Goal: Task Accomplishment & Management: Manage account settings

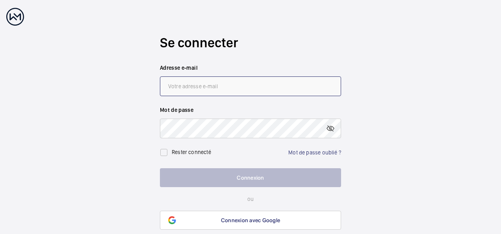
click at [219, 84] on input "email" at bounding box center [250, 86] width 181 height 20
type input "[EMAIL_ADDRESS][DOMAIN_NAME]"
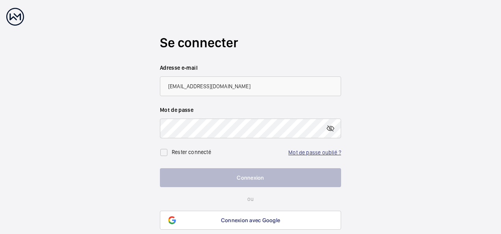
click at [319, 152] on link "Mot de passe oublié ?" at bounding box center [315, 152] width 53 height 6
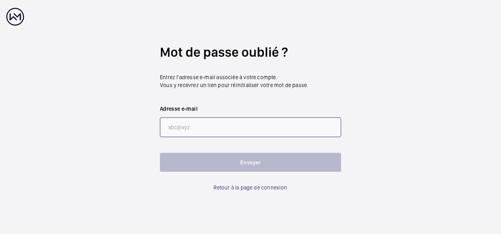
click at [214, 128] on input "email" at bounding box center [250, 127] width 181 height 20
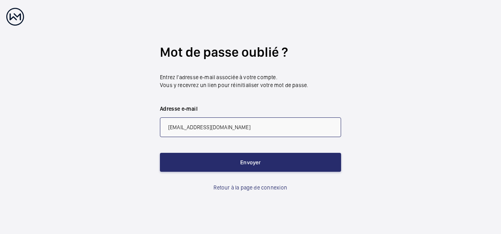
type input "[EMAIL_ADDRESS][PERSON_NAME][DOMAIN_NAME]"
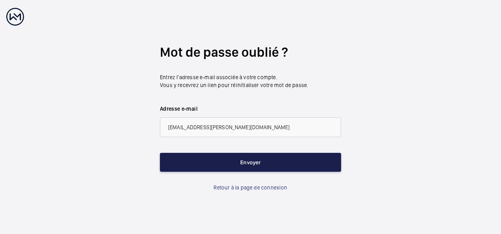
click at [274, 166] on button "Envoyer" at bounding box center [250, 162] width 181 height 19
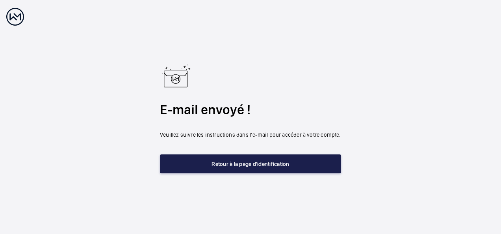
click at [268, 166] on button "Retour à la page d'identification" at bounding box center [250, 164] width 181 height 19
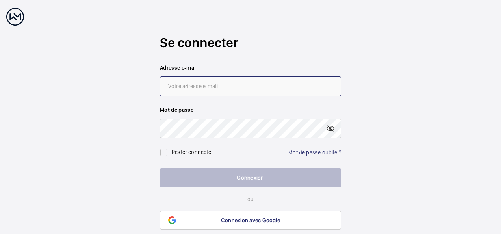
click at [203, 82] on input "email" at bounding box center [250, 86] width 181 height 20
click at [241, 87] on input "jm." at bounding box center [250, 86] width 181 height 20
type input "jm."
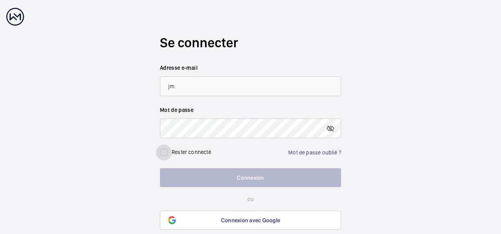
click at [168, 152] on input "checkbox" at bounding box center [164, 153] width 16 height 16
checkbox input "true"
click at [193, 86] on input "jm." at bounding box center [250, 86] width 181 height 20
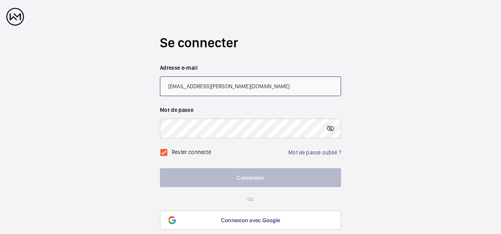
type input "[EMAIL_ADDRESS][PERSON_NAME][DOMAIN_NAME]"
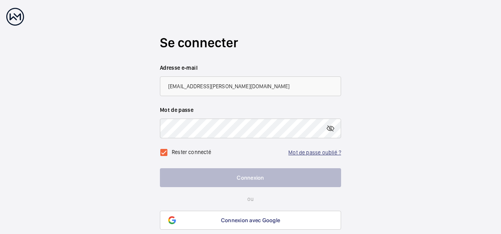
click at [298, 154] on link "Mot de passe oublié ?" at bounding box center [315, 152] width 53 height 6
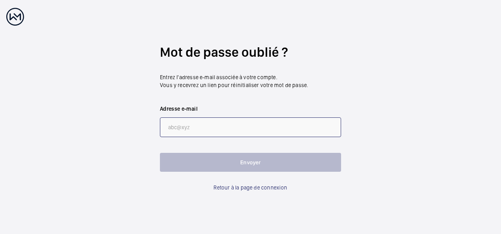
click at [197, 126] on input "email" at bounding box center [250, 127] width 181 height 20
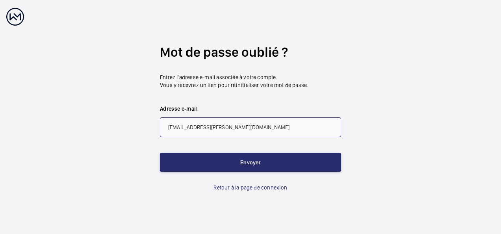
type input "[EMAIL_ADDRESS][PERSON_NAME][DOMAIN_NAME]"
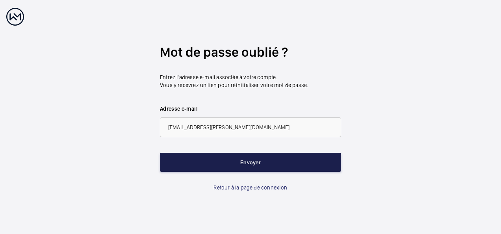
click at [268, 163] on button "Envoyer" at bounding box center [250, 162] width 181 height 19
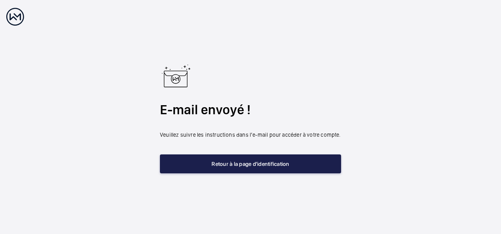
click at [246, 166] on button "Retour à la page d'identification" at bounding box center [250, 164] width 181 height 19
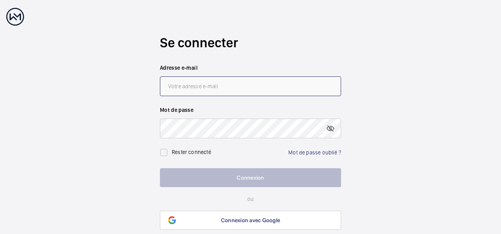
click at [201, 87] on input "email" at bounding box center [250, 86] width 181 height 20
type input "[EMAIL_ADDRESS][PERSON_NAME][DOMAIN_NAME]"
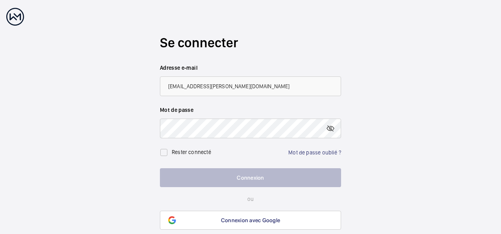
click at [427, 133] on wm-front-auth-container "Se connecter Adresse e-mail [EMAIL_ADDRESS][PERSON_NAME][DOMAIN_NAME] Mot de pa…" at bounding box center [250, 132] width 501 height 265
click at [326, 153] on link "Mot de passe oublié ?" at bounding box center [315, 152] width 53 height 6
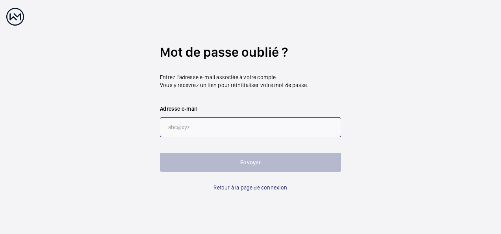
click at [191, 132] on input "email" at bounding box center [250, 127] width 181 height 20
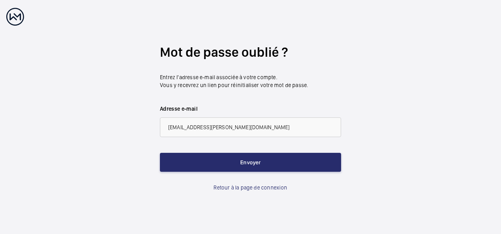
click at [434, 151] on wm-front-auth-container "Mot de passe oublié ? Entrez l'adresse e-mail associée à votre compte. Vous y r…" at bounding box center [250, 117] width 501 height 234
click at [206, 129] on input "[EMAIL_ADDRESS][PERSON_NAME][DOMAIN_NAME]" at bounding box center [250, 127] width 181 height 20
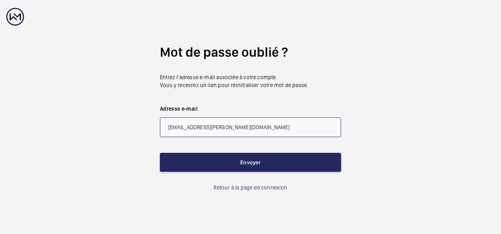
type input "[EMAIL_ADDRESS][PERSON_NAME][DOMAIN_NAME]"
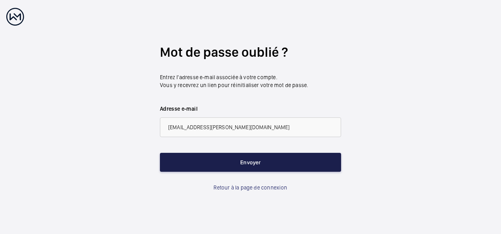
click at [260, 161] on button "Envoyer" at bounding box center [250, 162] width 181 height 19
